Goal: Transaction & Acquisition: Purchase product/service

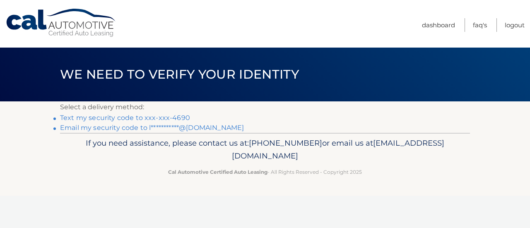
click at [161, 118] on link "Text my security code to xxx-xxx-4690" at bounding box center [125, 118] width 130 height 8
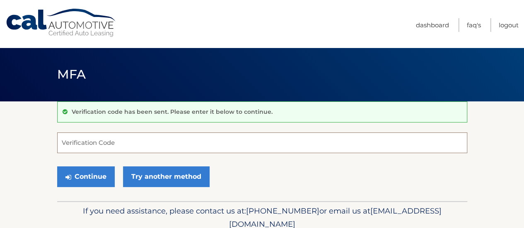
click at [190, 145] on input "Verification Code" at bounding box center [262, 142] width 410 height 21
type input "368250"
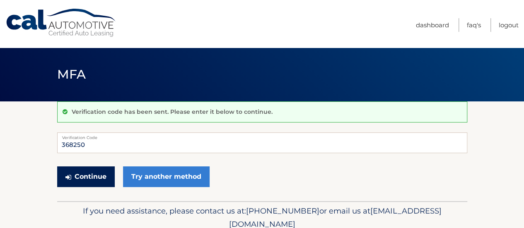
click at [69, 181] on button "Continue" at bounding box center [86, 176] width 58 height 21
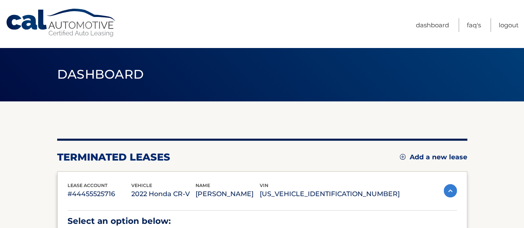
click at [432, 156] on link "Add a new lease" at bounding box center [432, 157] width 67 height 8
click at [428, 157] on link "Add a new lease" at bounding box center [432, 157] width 67 height 8
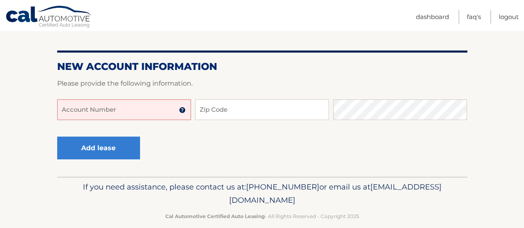
scroll to position [79, 0]
click at [134, 103] on input "Account Number" at bounding box center [124, 109] width 134 height 21
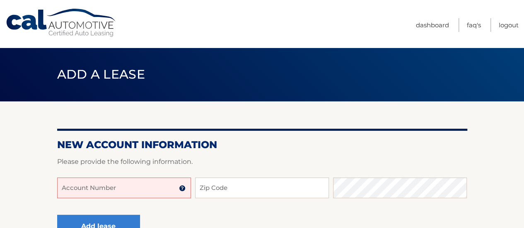
click at [134, 194] on input "Account Number" at bounding box center [124, 188] width 134 height 21
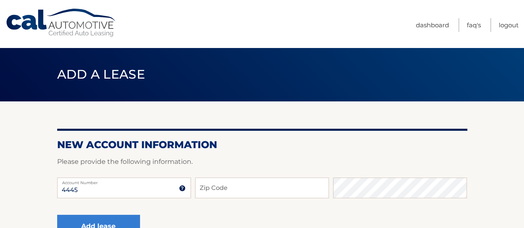
click at [230, 135] on div "New Account Information Please provide the following information. 4445 Account …" at bounding box center [262, 178] width 410 height 154
click at [230, 139] on h2 "New Account Information" at bounding box center [262, 145] width 410 height 12
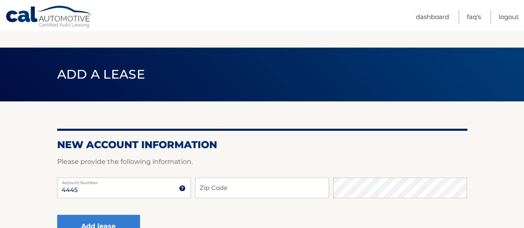
scroll to position [63, 0]
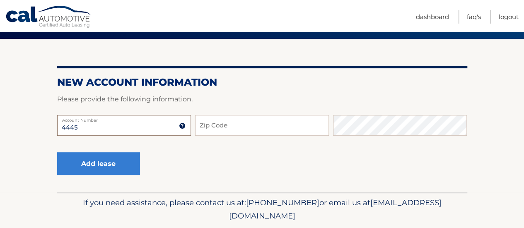
click at [118, 130] on input "4445" at bounding box center [124, 125] width 134 height 21
type input "44455986309"
click at [242, 125] on input "Zip Code" at bounding box center [262, 125] width 134 height 21
type input "10304"
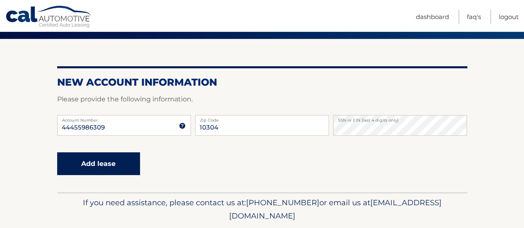
click at [118, 161] on button "Add lease" at bounding box center [98, 163] width 83 height 23
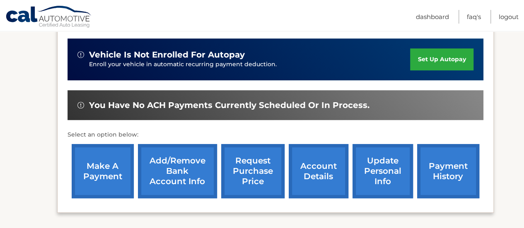
scroll to position [202, 0]
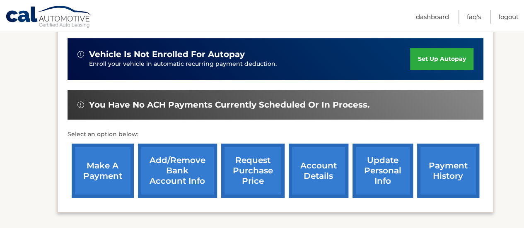
click at [104, 176] on link "make a payment" at bounding box center [103, 171] width 62 height 54
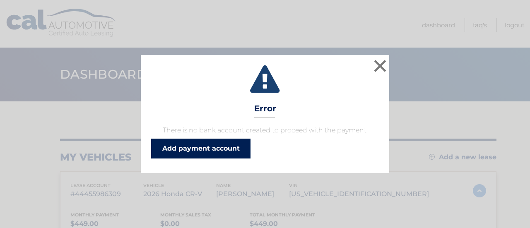
click at [218, 147] on link "Add payment account" at bounding box center [200, 149] width 99 height 20
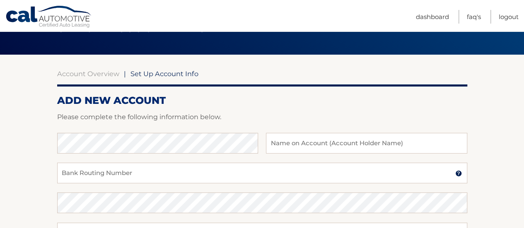
scroll to position [51, 0]
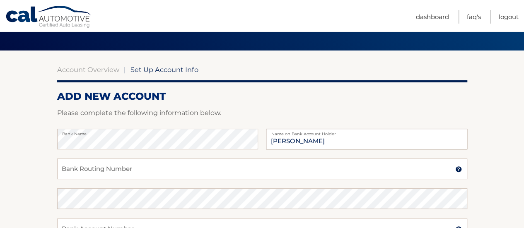
type input "[PERSON_NAME]"
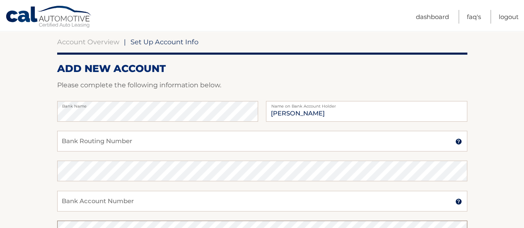
scroll to position [81, 0]
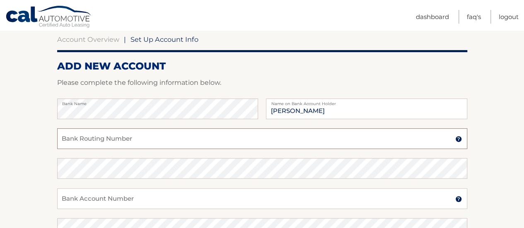
click at [176, 135] on input "Bank Routing Number" at bounding box center [262, 138] width 410 height 21
type input "231372691"
click at [160, 200] on input "Bank Account Number" at bounding box center [262, 198] width 410 height 21
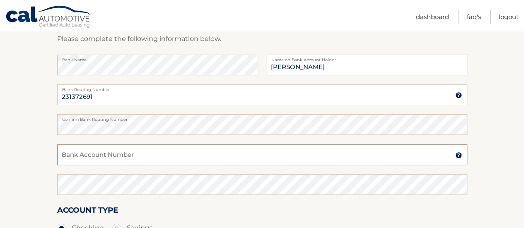
scroll to position [125, 0]
type input "510001687"
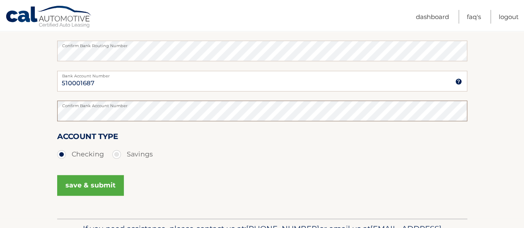
scroll to position [200, 0]
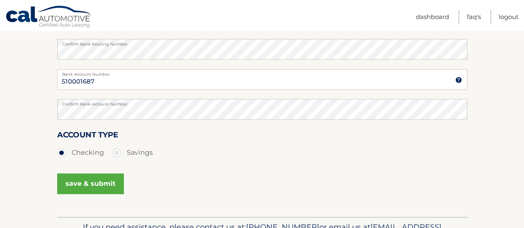
click at [105, 183] on button "save & submit" at bounding box center [90, 183] width 67 height 21
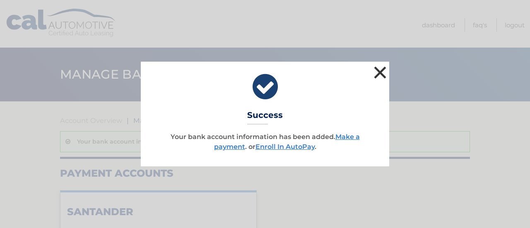
click at [380, 71] on button "×" at bounding box center [380, 72] width 17 height 17
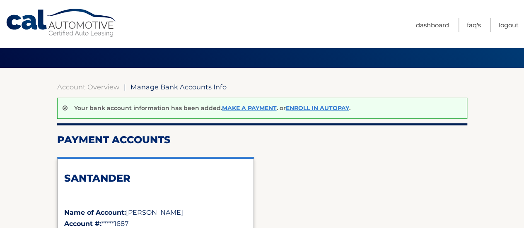
scroll to position [35, 0]
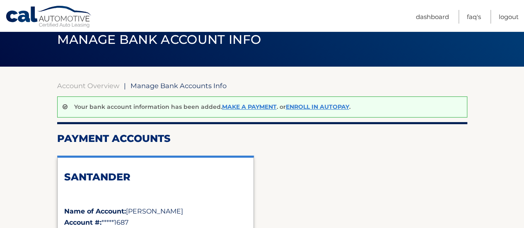
click at [248, 111] on div "Your bank account information has been added. Make a payment . or Enroll In Aut…" at bounding box center [262, 106] width 410 height 21
click at [248, 110] on link "Make a payment" at bounding box center [249, 106] width 55 height 7
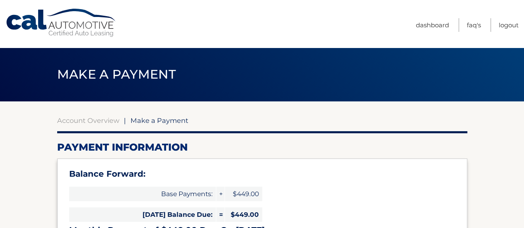
type input "898.00"
select select "MzAzM2Y5NTgtZjE2Ni00NTRlLTgzOTItZjNlOWMyYzZiNWE4"
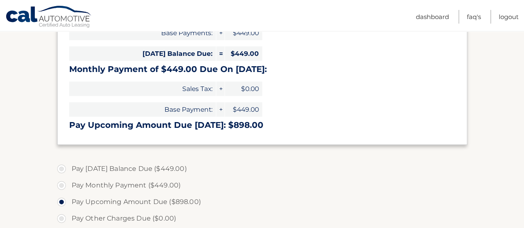
scroll to position [161, 0]
click at [61, 185] on label "Pay Monthly Payment ($449.00)" at bounding box center [262, 185] width 410 height 17
click at [61, 185] on input "Pay Monthly Payment ($449.00)" at bounding box center [64, 183] width 8 height 13
radio input "true"
type input "449.00"
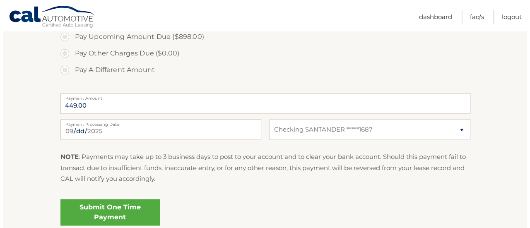
scroll to position [327, 0]
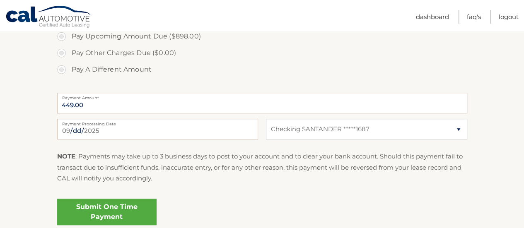
click at [97, 208] on link "Submit One Time Payment" at bounding box center [106, 212] width 99 height 26
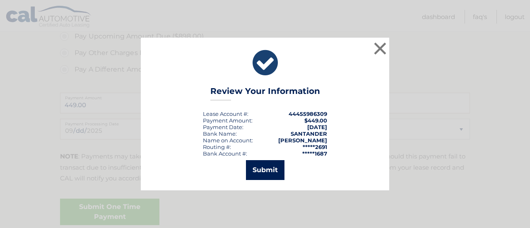
click at [269, 167] on button "Submit" at bounding box center [265, 170] width 38 height 20
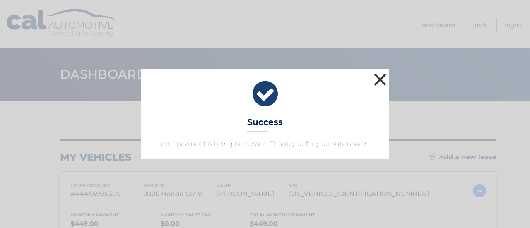
click at [378, 79] on button "×" at bounding box center [380, 79] width 17 height 17
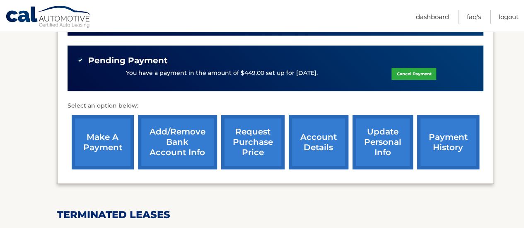
scroll to position [253, 0]
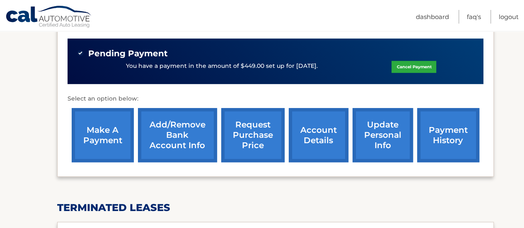
click at [109, 132] on link "make a payment" at bounding box center [103, 135] width 62 height 54
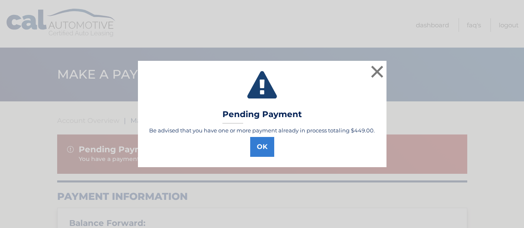
select select "MzAzM2Y5NTgtZjE2Ni00NTRlLTgzOTItZjNlOWMyYzZiNWE4"
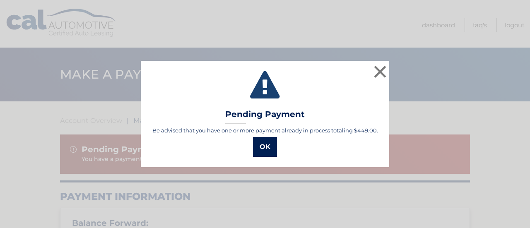
click at [268, 147] on button "OK" at bounding box center [265, 147] width 24 height 20
